Goal: Task Accomplishment & Management: Complete application form

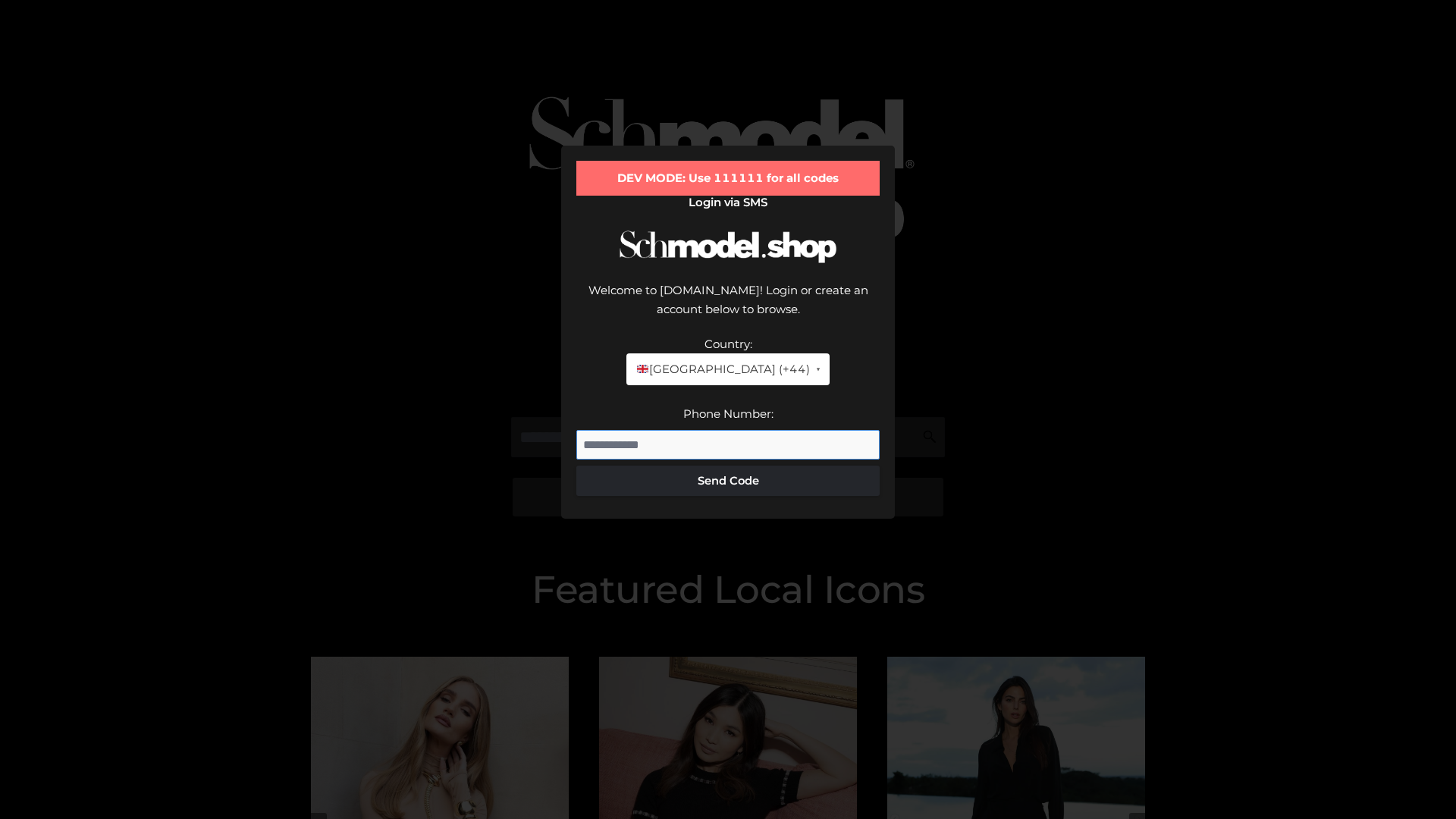
click at [728, 430] on input "Phone Number:" at bounding box center [728, 445] width 303 height 30
type input "**********"
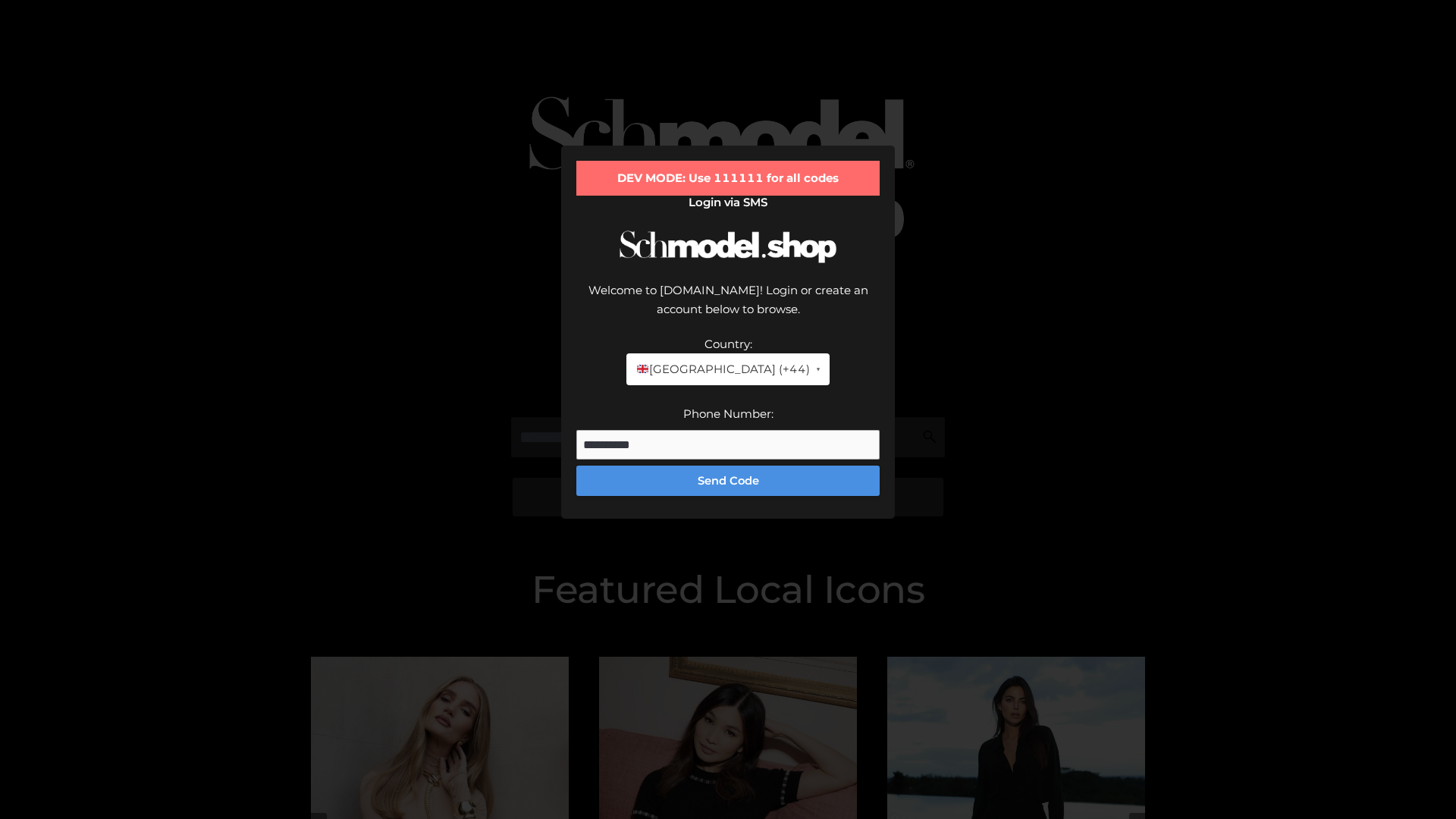
click at [728, 466] on button "Send Code" at bounding box center [728, 481] width 303 height 30
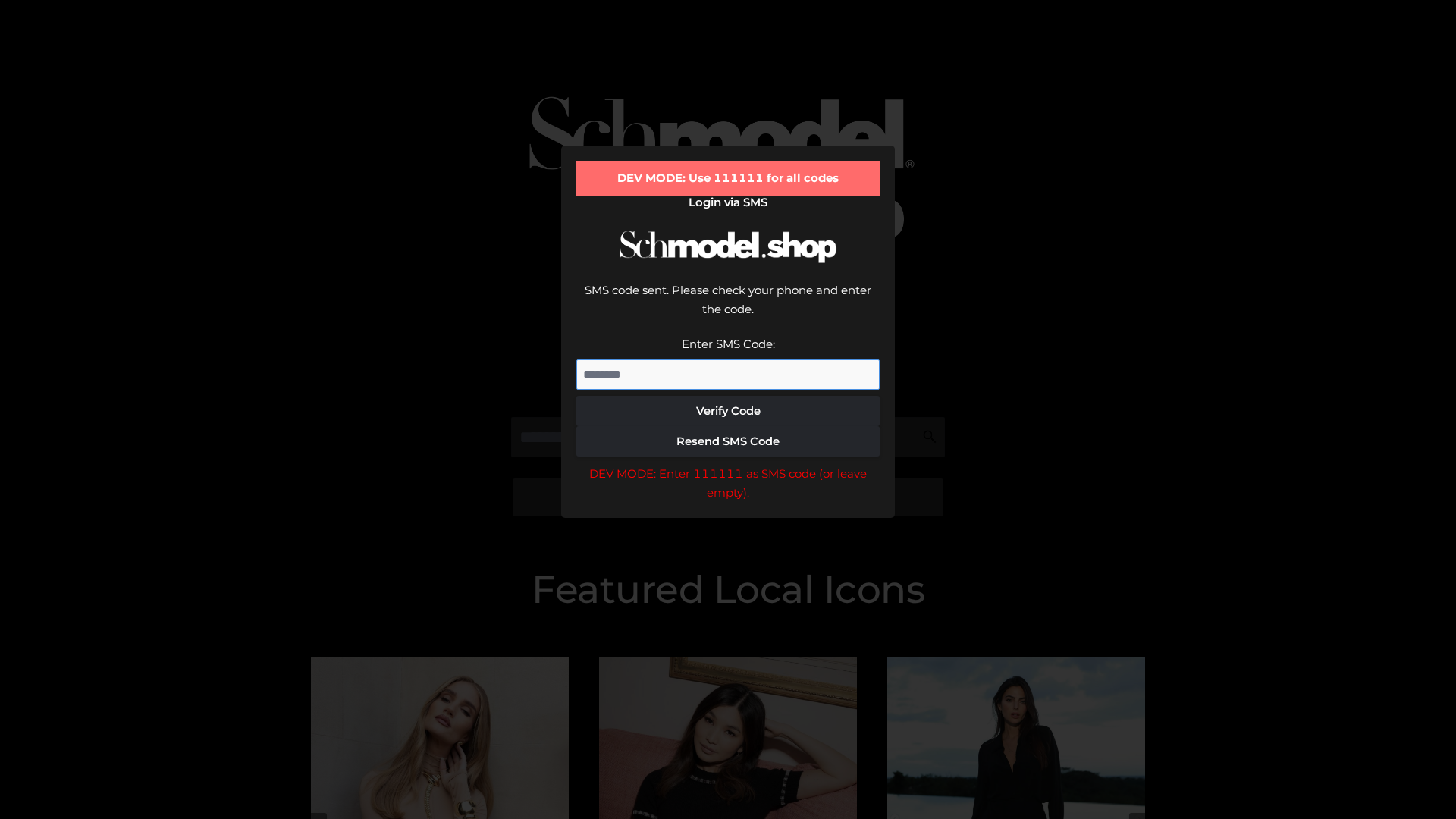
click at [728, 359] on input "Enter SMS Code:" at bounding box center [728, 374] width 303 height 30
type input "******"
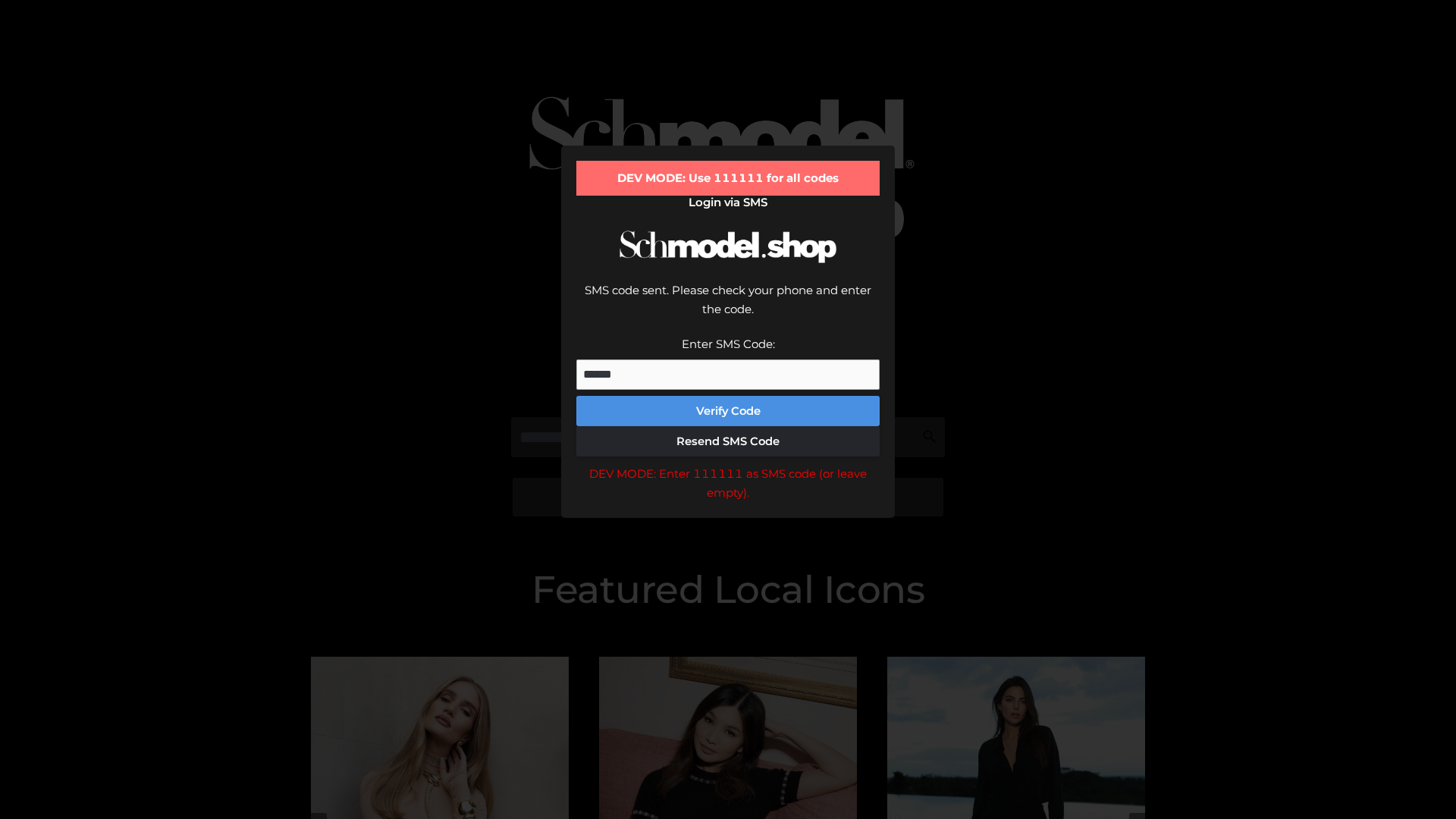
click at [728, 396] on button "Verify Code" at bounding box center [728, 411] width 303 height 30
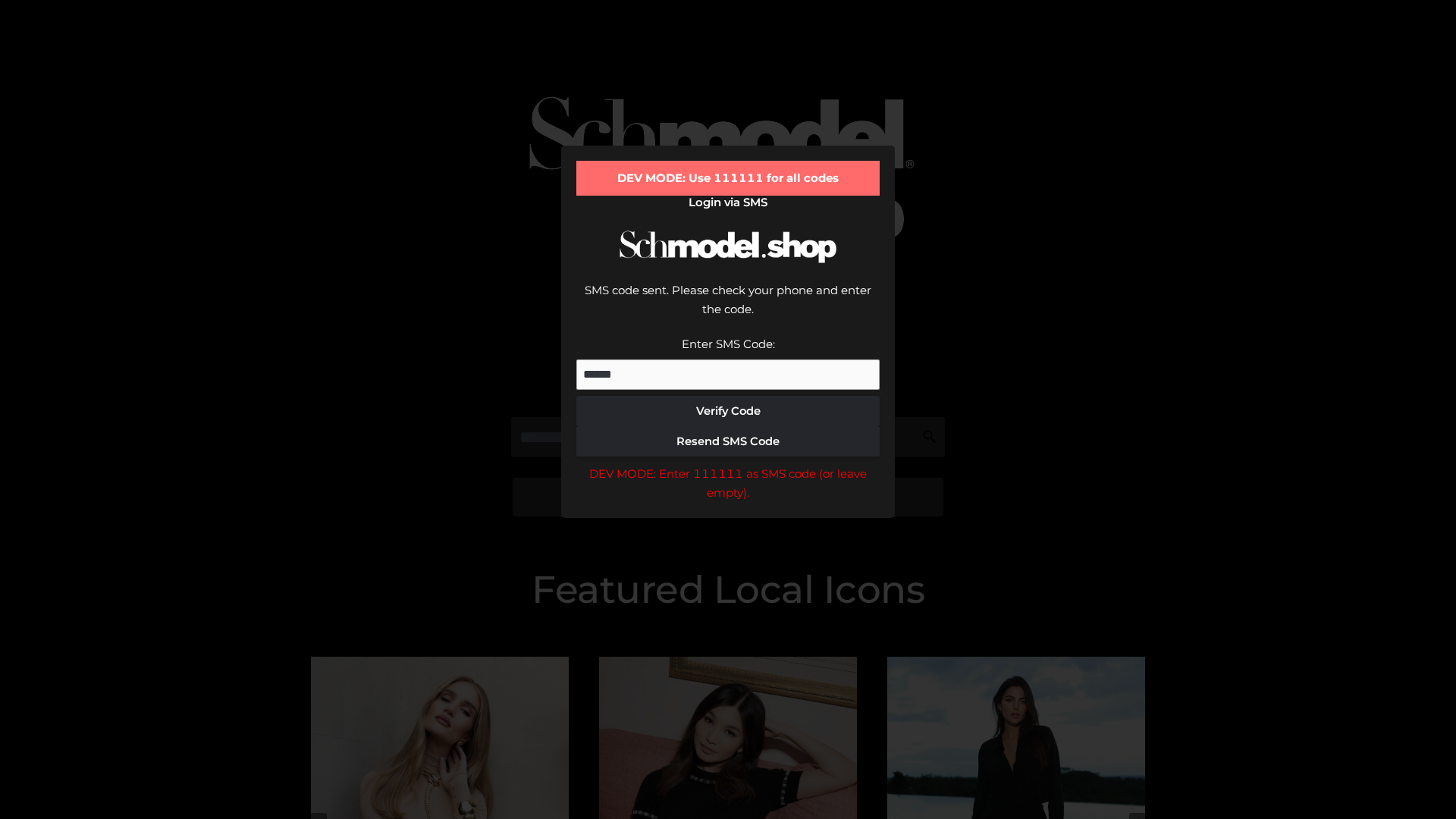
click at [728, 464] on div "DEV MODE: Enter 111111 as SMS code (or leave empty)." at bounding box center [728, 483] width 303 height 39
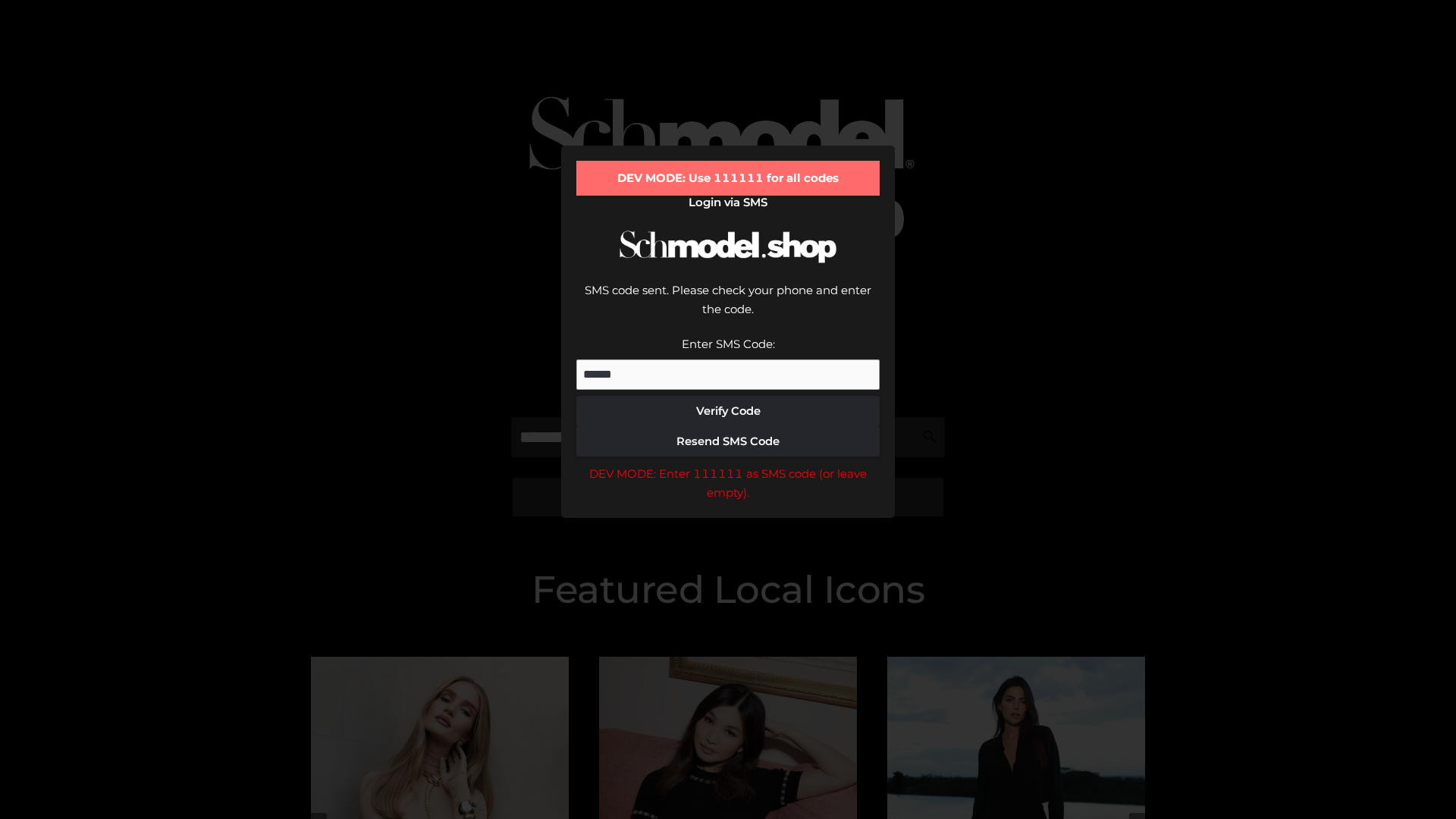
click at [728, 464] on div "DEV MODE: Enter 111111 as SMS code (or leave empty)." at bounding box center [728, 483] width 303 height 39
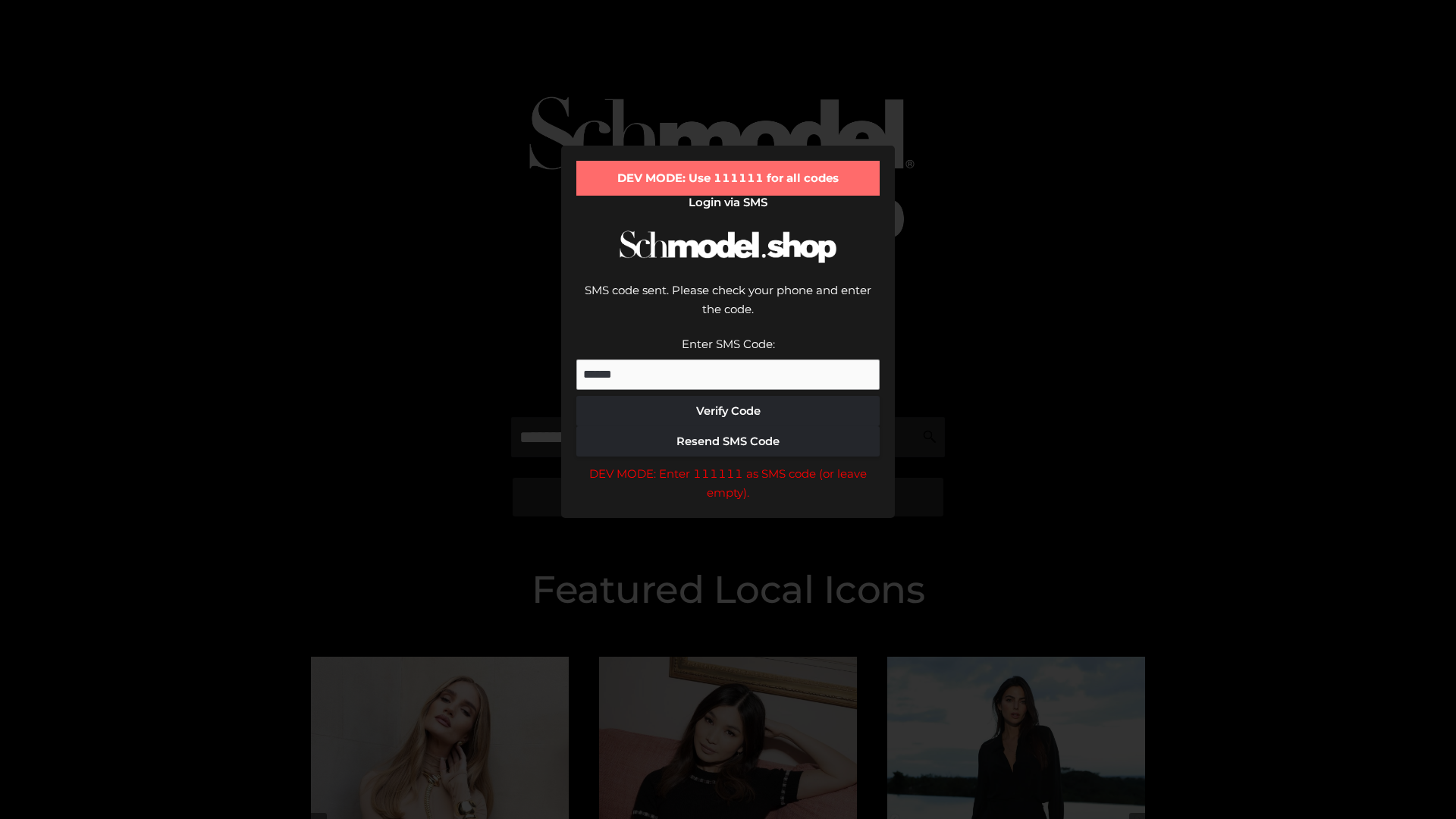
click at [728, 464] on div "DEV MODE: Enter 111111 as SMS code (or leave empty)." at bounding box center [728, 483] width 303 height 39
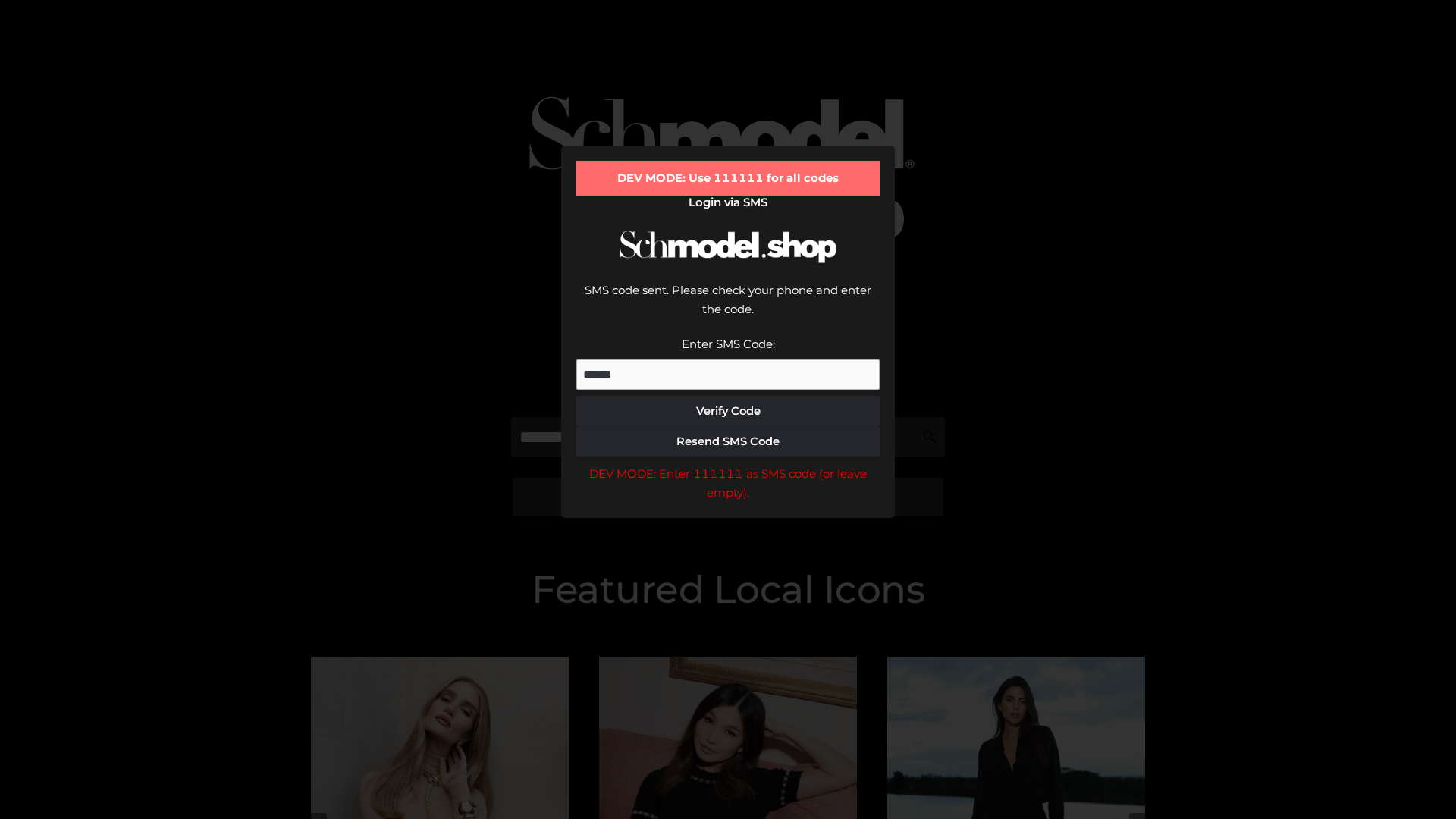
click at [728, 464] on div "DEV MODE: Enter 111111 as SMS code (or leave empty)." at bounding box center [728, 483] width 303 height 39
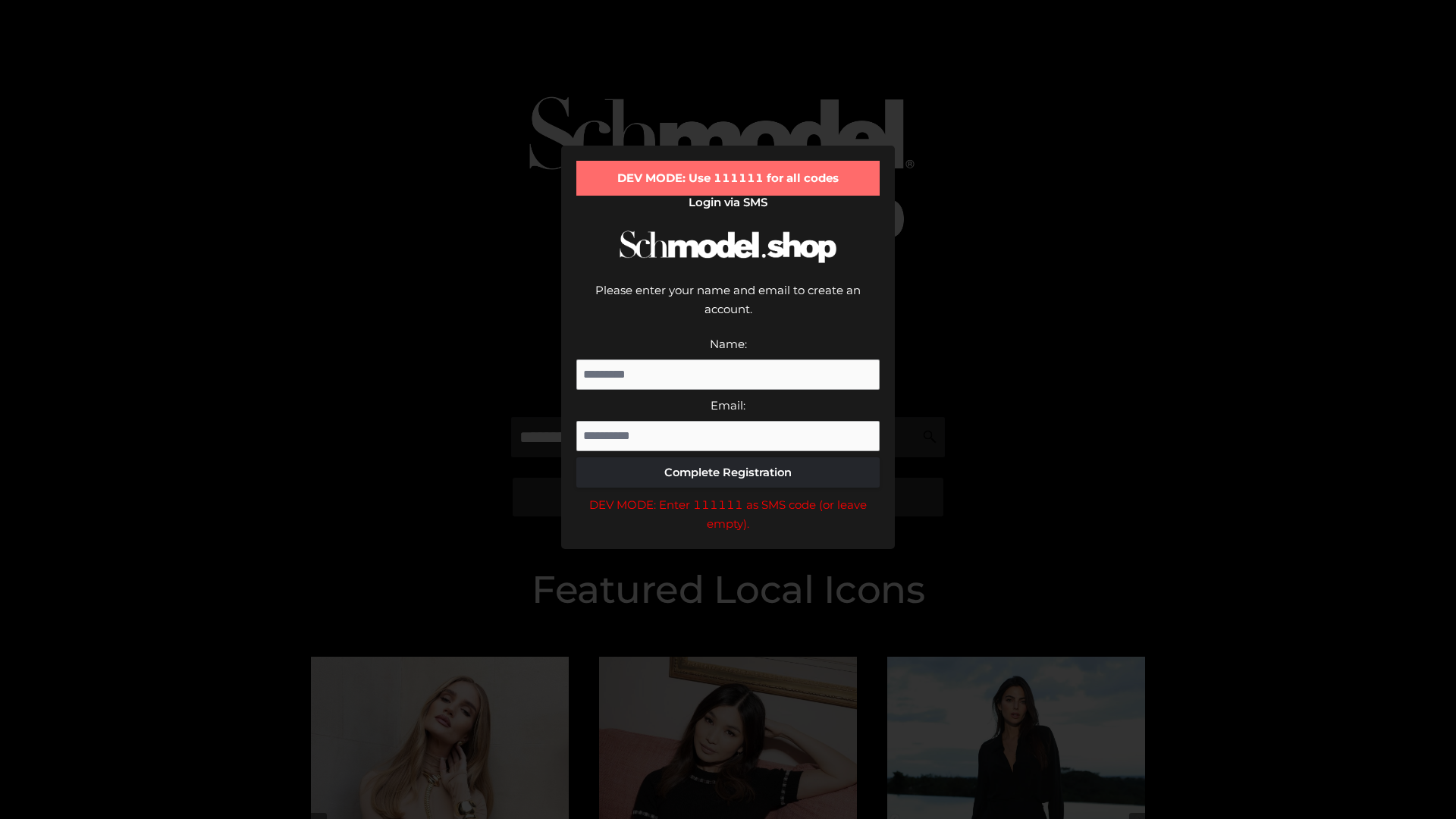
click at [728, 496] on div "DEV MODE: Enter 111111 as SMS code (or leave empty)." at bounding box center [728, 515] width 303 height 39
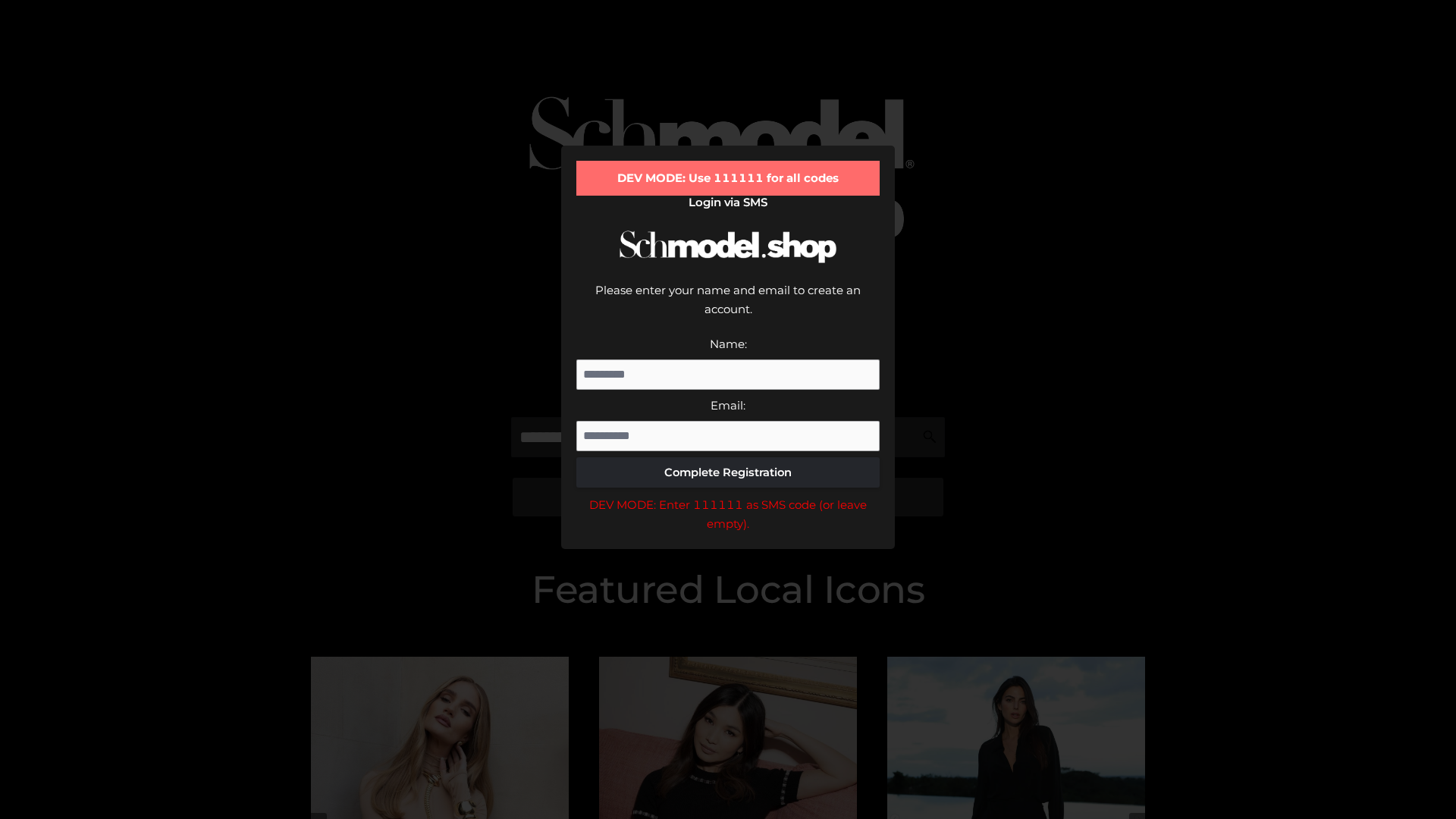
click at [728, 496] on div "DEV MODE: Enter 111111 as SMS code (or leave empty)." at bounding box center [728, 515] width 303 height 39
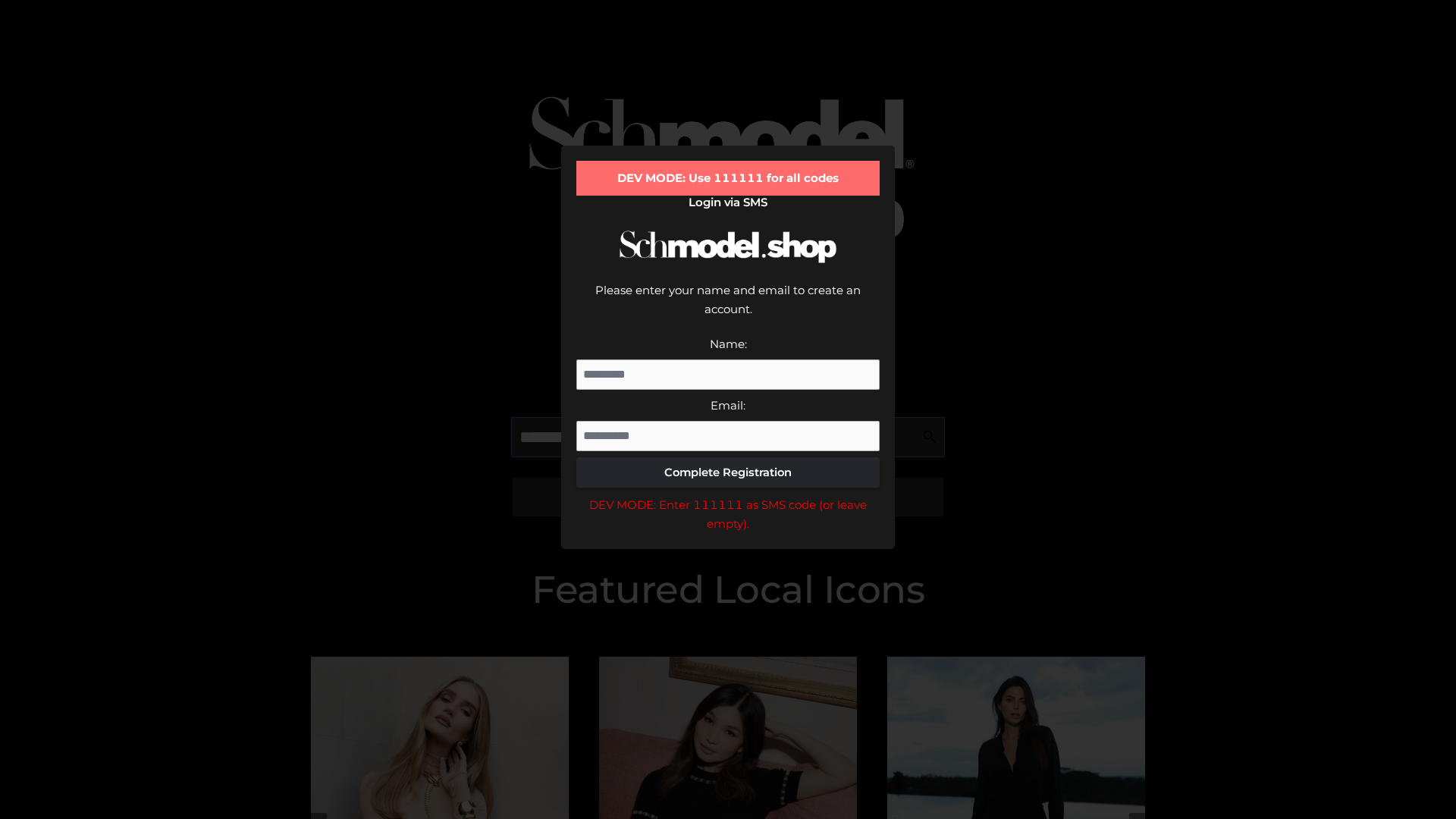
scroll to position [0, 38]
click at [728, 496] on div "DEV MODE: Enter 111111 as SMS code (or leave empty)." at bounding box center [728, 515] width 303 height 39
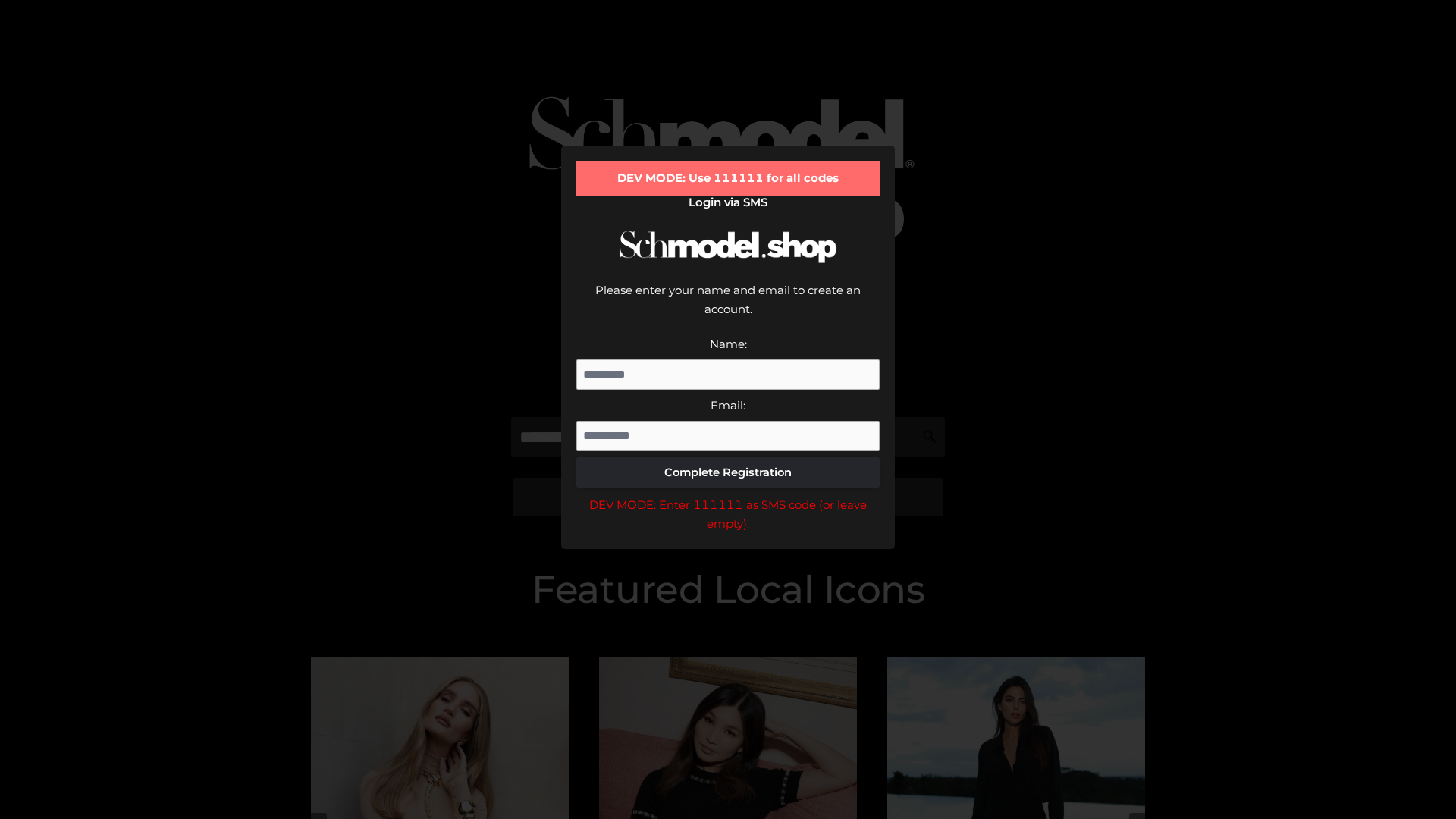
click at [728, 496] on div "DEV MODE: Enter 111111 as SMS code (or leave empty)." at bounding box center [728, 515] width 303 height 39
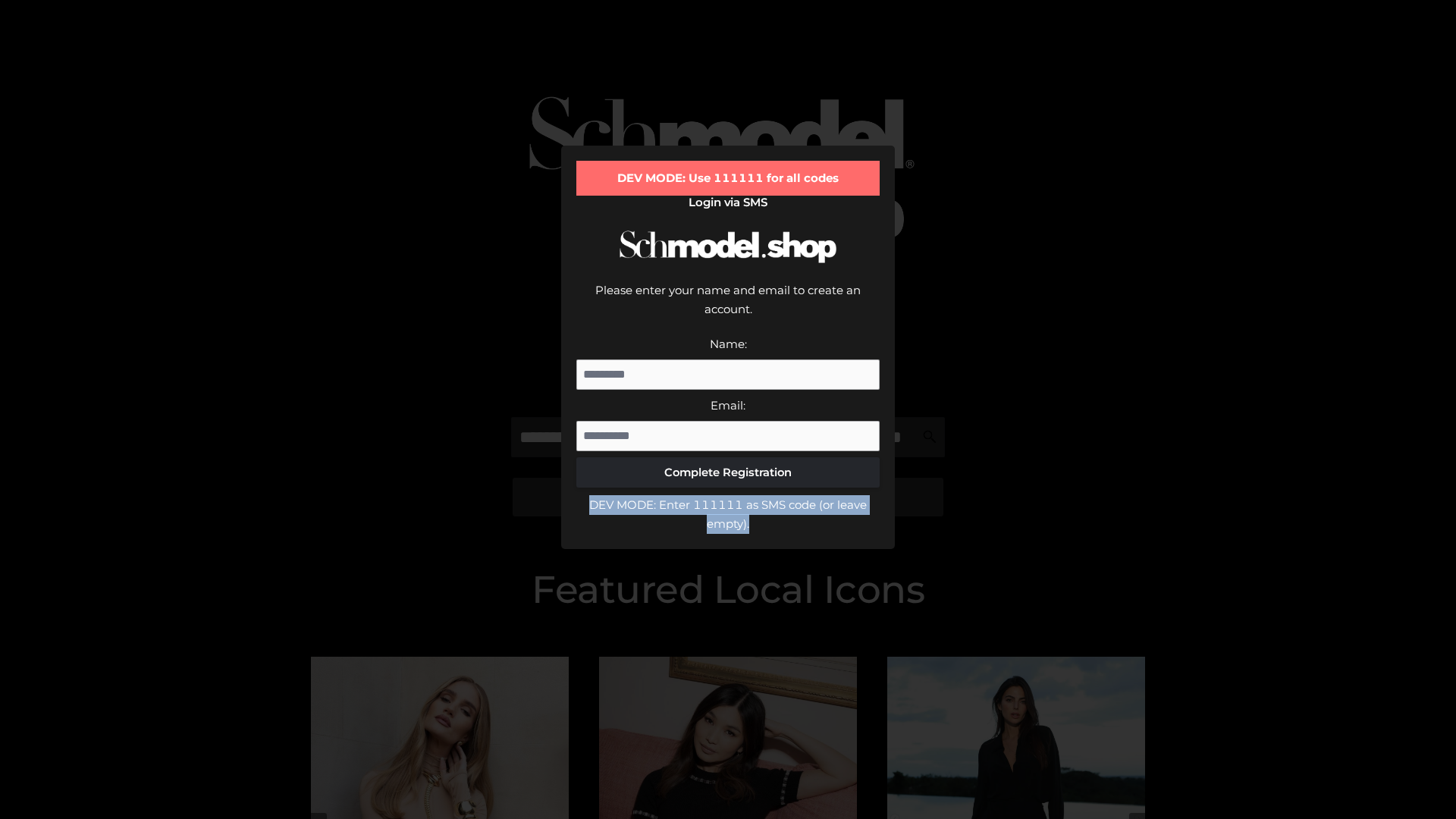
scroll to position [0, 0]
type input "**********"
